Goal: Task Accomplishment & Management: Manage account settings

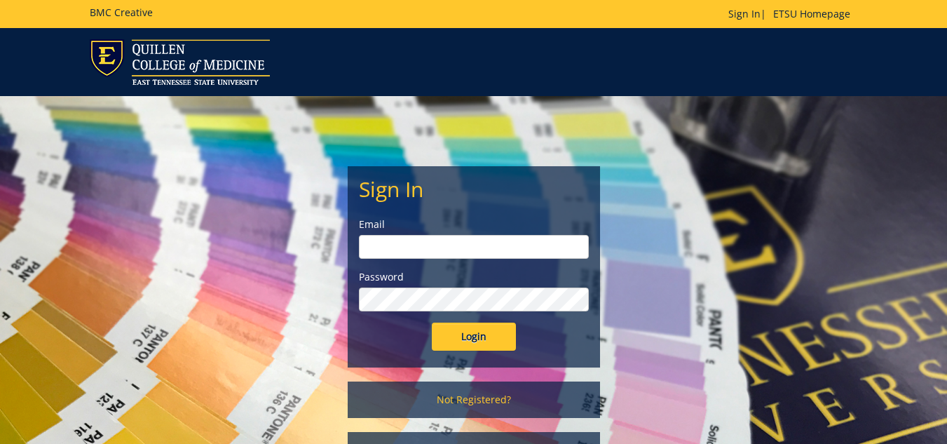
type input "[EMAIL_ADDRESS][DOMAIN_NAME]"
click at [468, 331] on input "Login" at bounding box center [474, 336] width 84 height 28
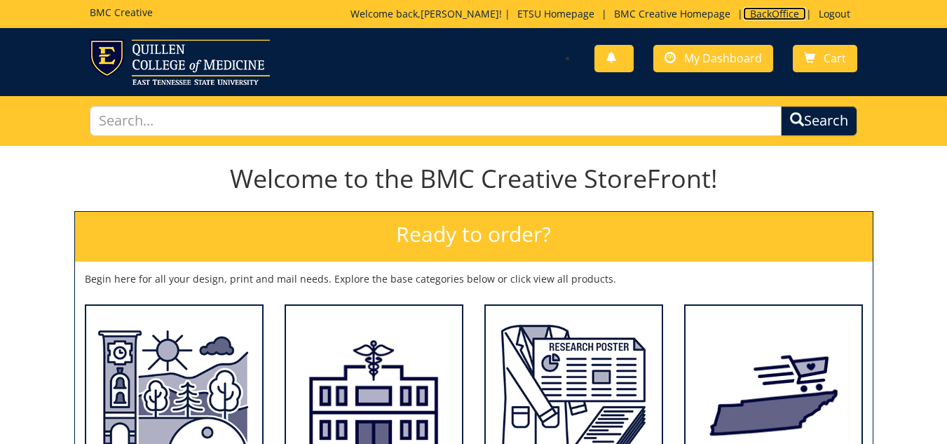
click at [770, 11] on link "BackOffice" at bounding box center [774, 13] width 63 height 13
